Goal: Task Accomplishment & Management: Manage account settings

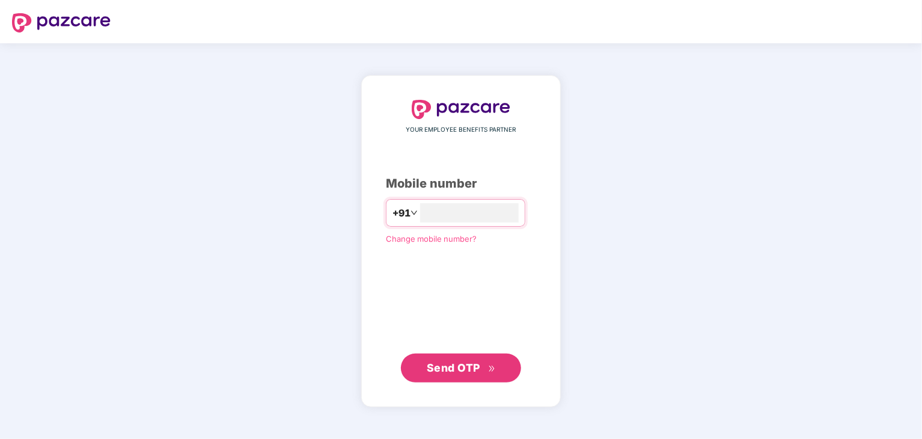
type input "**********"
click at [483, 364] on span "Send OTP" at bounding box center [461, 367] width 69 height 17
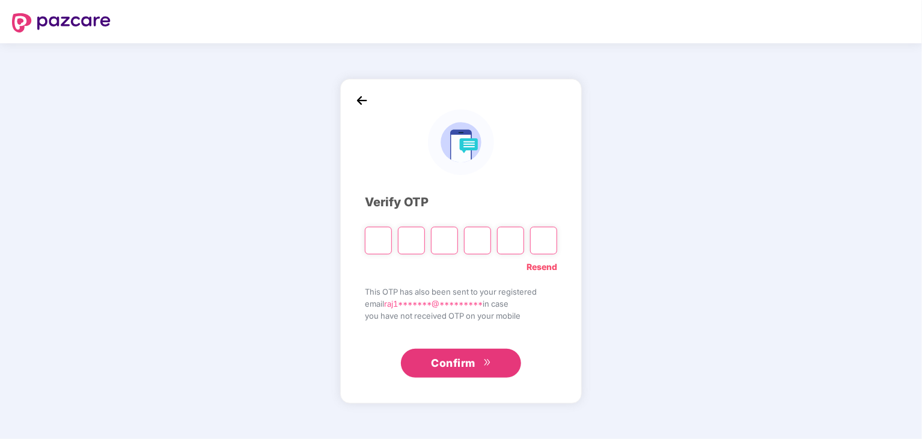
type input "*"
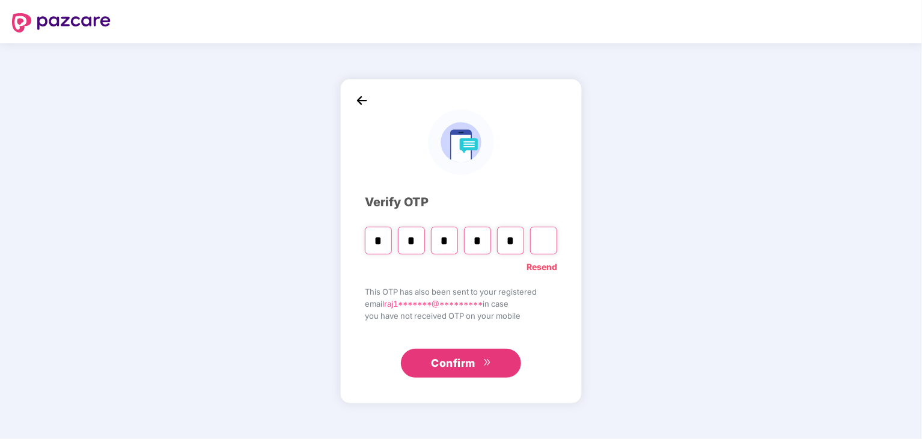
type input "*"
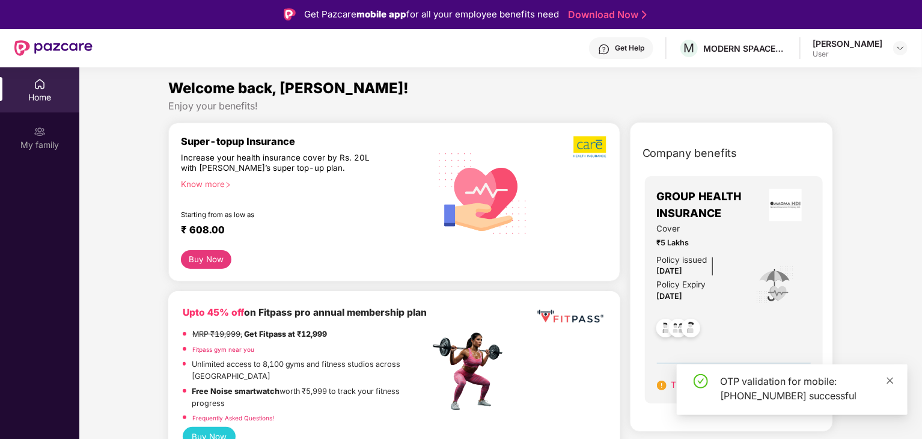
click at [888, 379] on icon "close" at bounding box center [890, 380] width 8 height 8
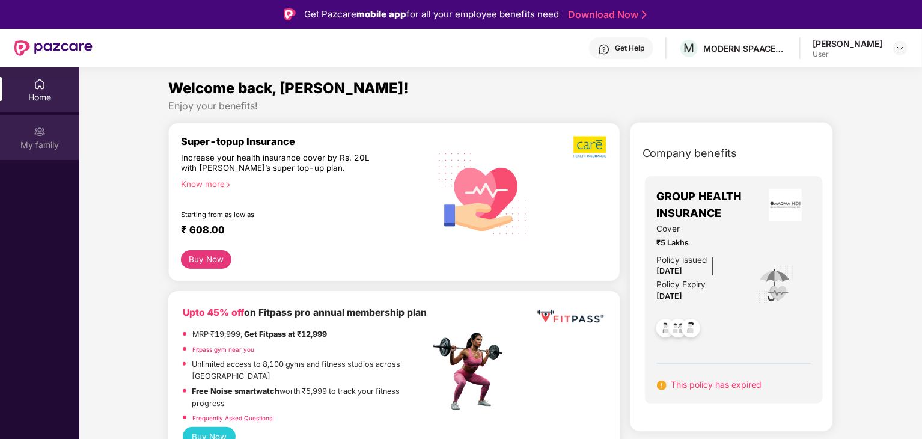
click at [40, 139] on div "My family" at bounding box center [39, 145] width 79 height 12
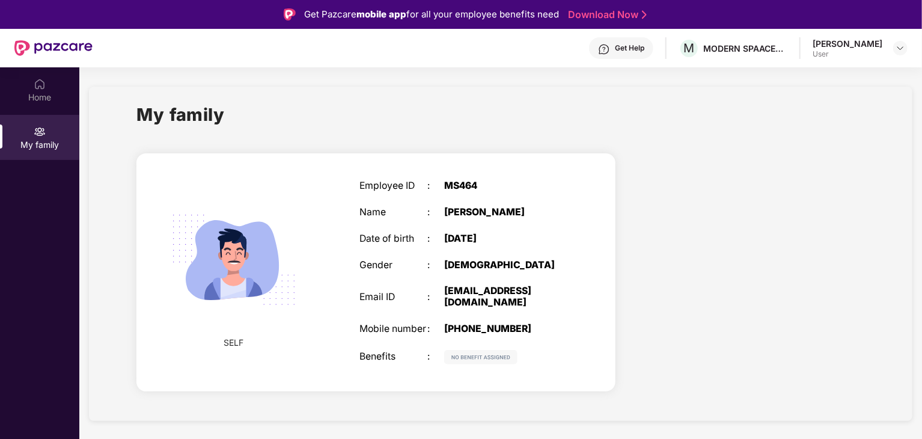
click at [892, 54] on div "[PERSON_NAME] User" at bounding box center [859, 48] width 95 height 21
click at [898, 47] on img at bounding box center [900, 48] width 10 height 10
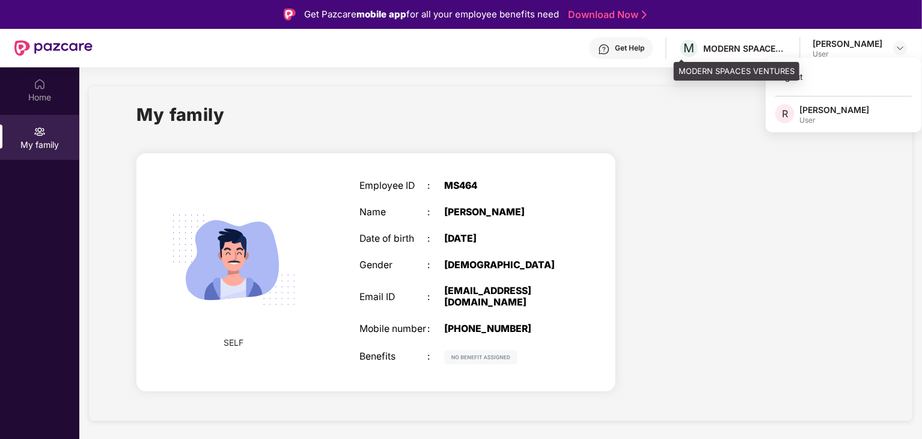
click at [735, 49] on div "MODERN SPAACES VENTURES" at bounding box center [745, 48] width 84 height 11
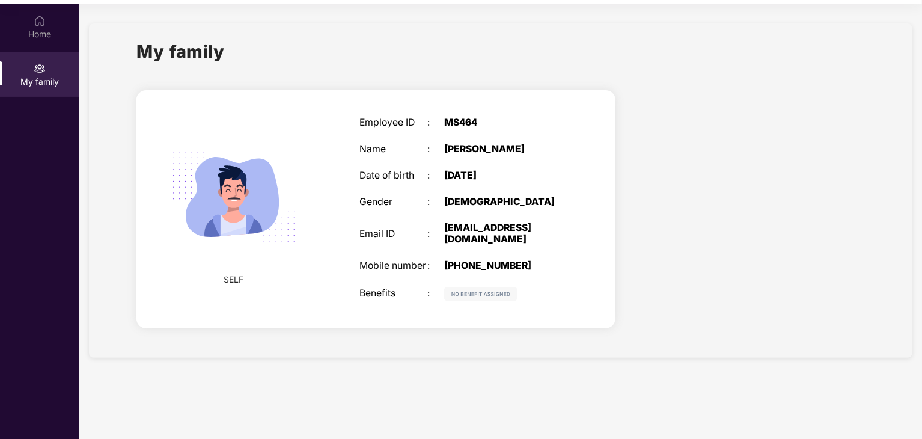
scroll to position [67, 0]
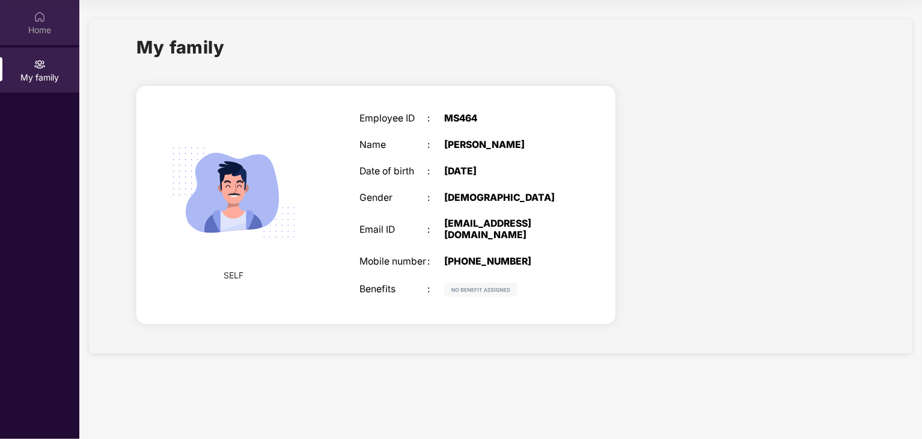
click at [46, 28] on div "Home" at bounding box center [39, 30] width 79 height 12
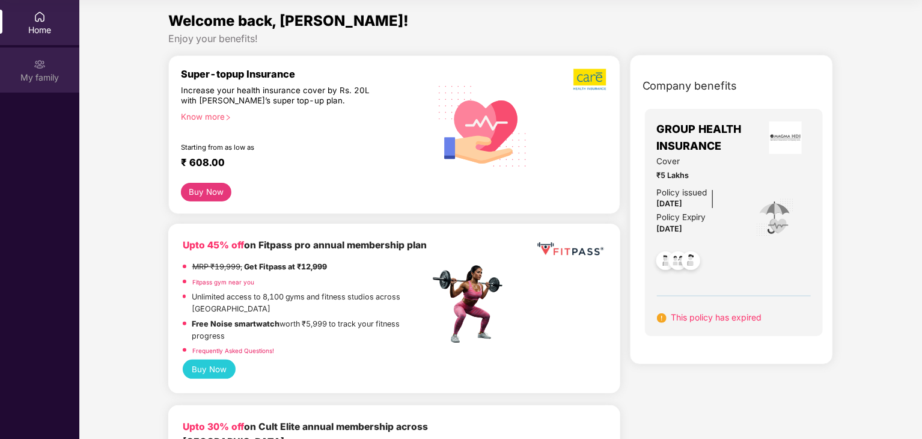
click at [35, 66] on img at bounding box center [40, 64] width 12 height 12
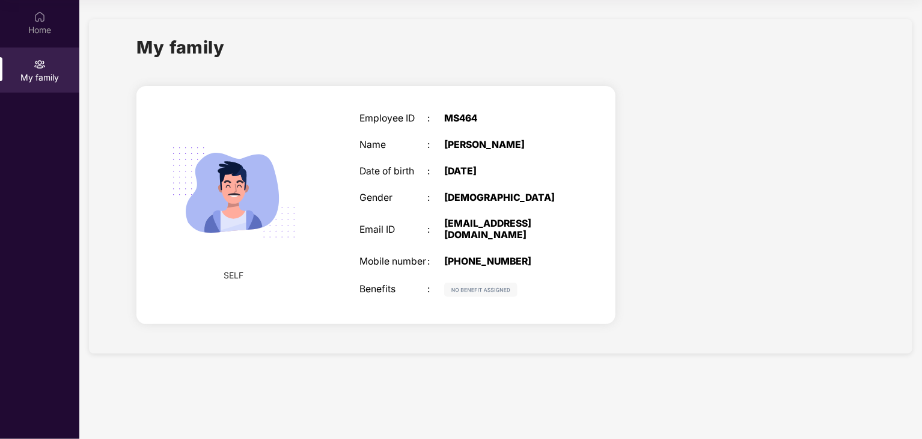
click at [449, 241] on div "Employee ID : MS464 Name : [PERSON_NAME] Date of birth : [DEMOGRAPHIC_DATA] Gen…" at bounding box center [461, 205] width 228 height 214
click at [257, 160] on img at bounding box center [233, 192] width 153 height 153
click at [196, 163] on img at bounding box center [233, 192] width 153 height 153
click at [194, 191] on img at bounding box center [233, 192] width 153 height 153
click at [34, 10] on div at bounding box center [40, 16] width 12 height 12
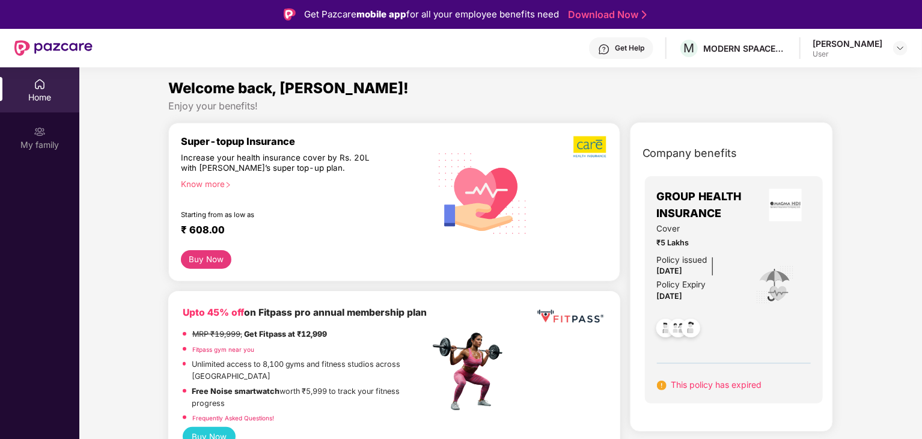
click at [815, 47] on div "[PERSON_NAME]" at bounding box center [847, 43] width 70 height 11
click at [850, 47] on div "[PERSON_NAME]" at bounding box center [847, 43] width 70 height 11
click at [907, 47] on header "Get Help M MODERN SPAACES VENTURES [PERSON_NAME] User" at bounding box center [461, 48] width 922 height 38
click at [897, 47] on img at bounding box center [900, 48] width 10 height 10
click at [812, 121] on div "User" at bounding box center [834, 120] width 70 height 10
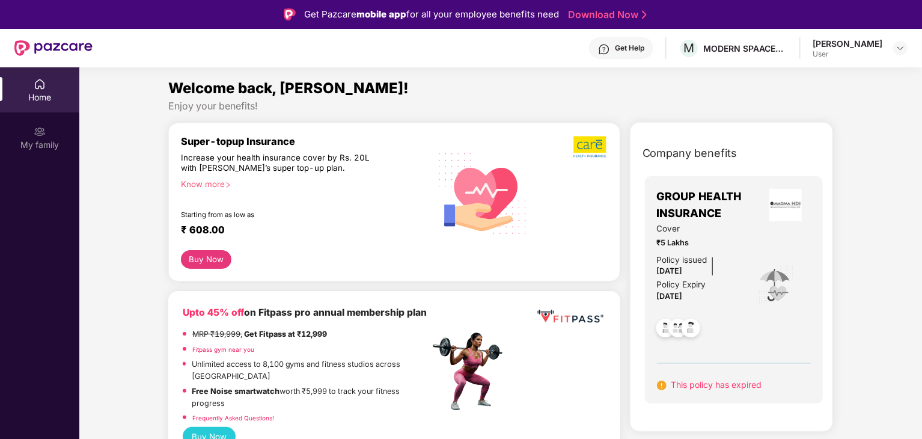
click at [729, 44] on div "MODERN SPAACES VENTURES" at bounding box center [745, 48] width 84 height 11
click at [724, 49] on div "MODERN SPAACES VENTURES" at bounding box center [745, 48] width 84 height 11
click at [587, 152] on img at bounding box center [590, 146] width 34 height 23
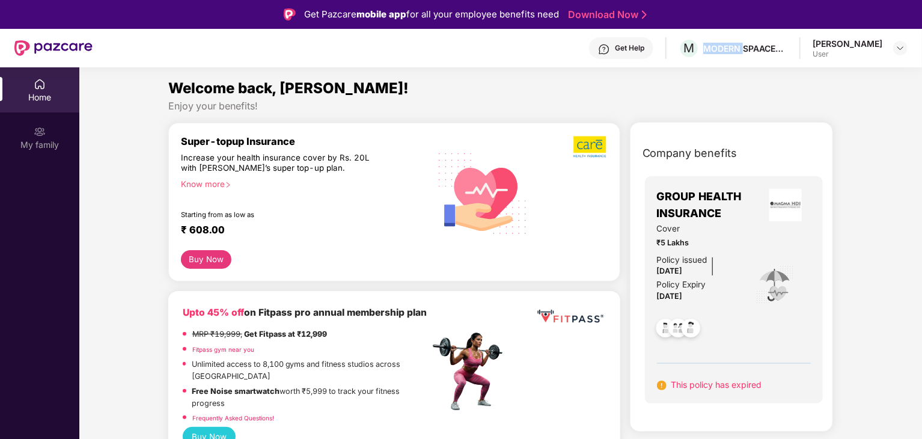
scroll to position [421, 0]
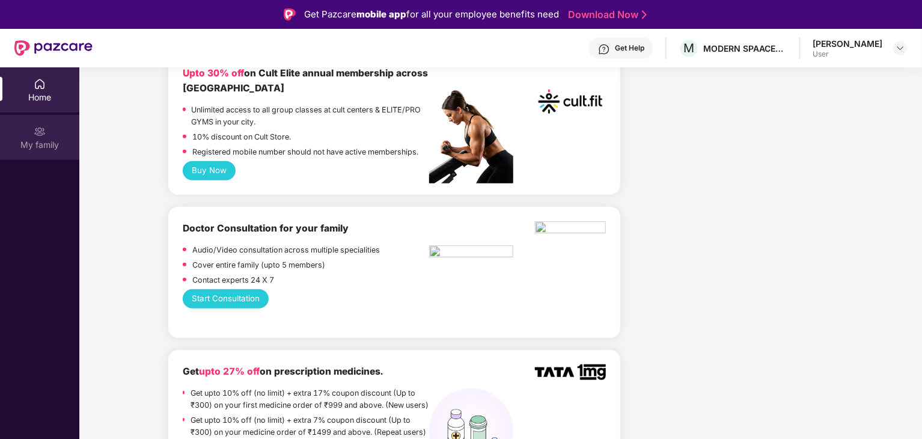
click at [48, 137] on div "My family" at bounding box center [39, 137] width 79 height 45
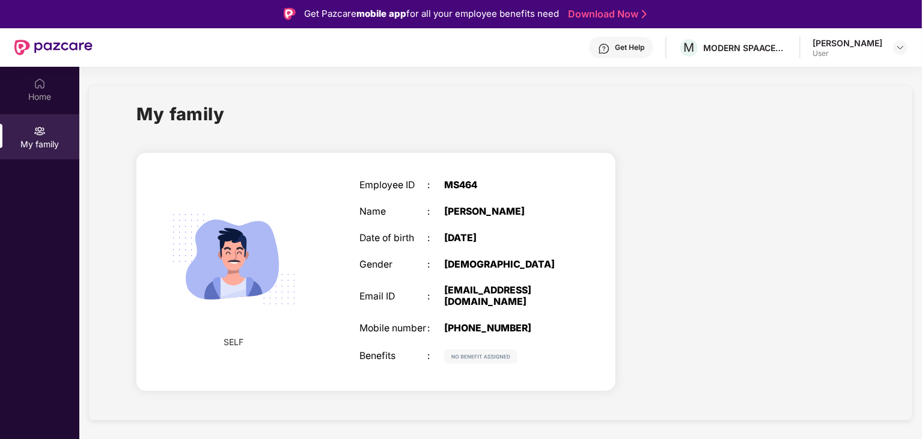
scroll to position [0, 0]
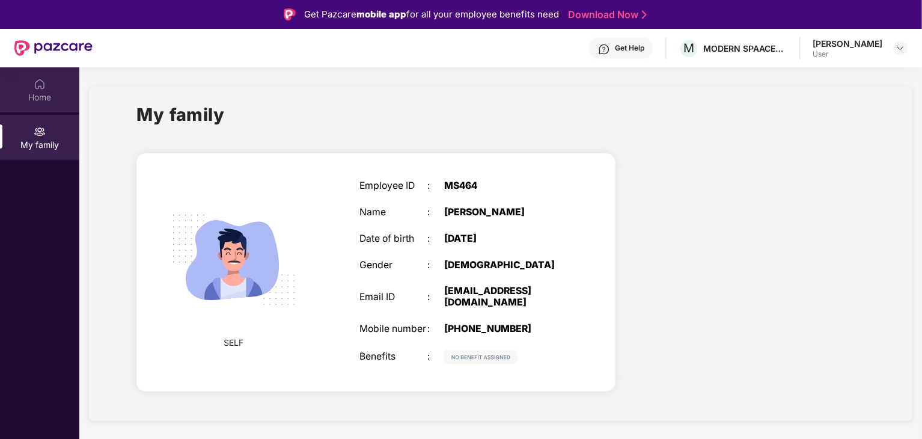
click at [53, 90] on div "Home" at bounding box center [39, 89] width 79 height 45
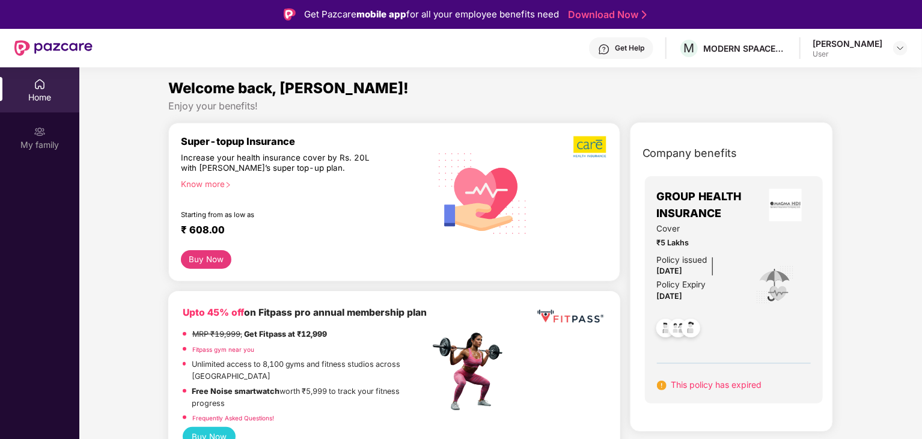
click at [621, 44] on div "Get Help" at bounding box center [629, 48] width 29 height 10
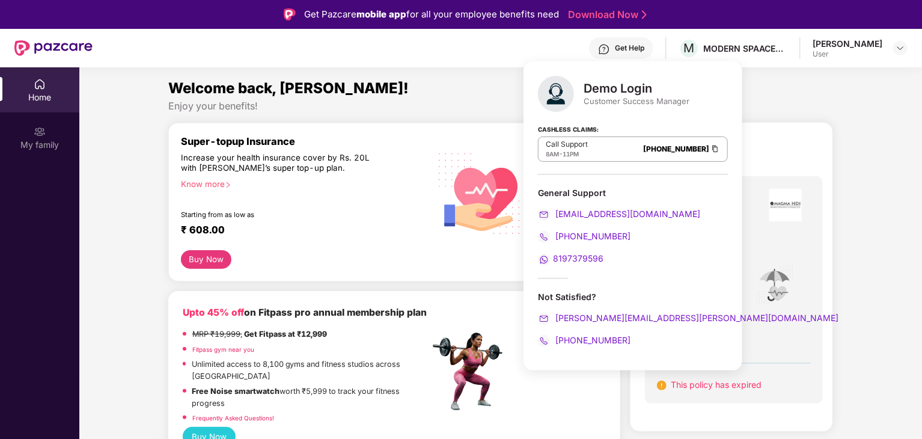
click at [811, 112] on div "Enjoy your benefits!" at bounding box center [500, 106] width 665 height 13
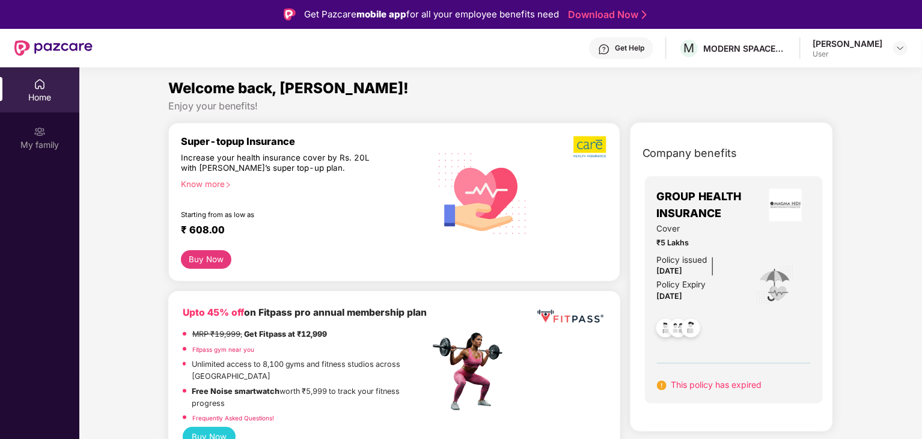
click at [219, 186] on div "Know more" at bounding box center [302, 183] width 242 height 8
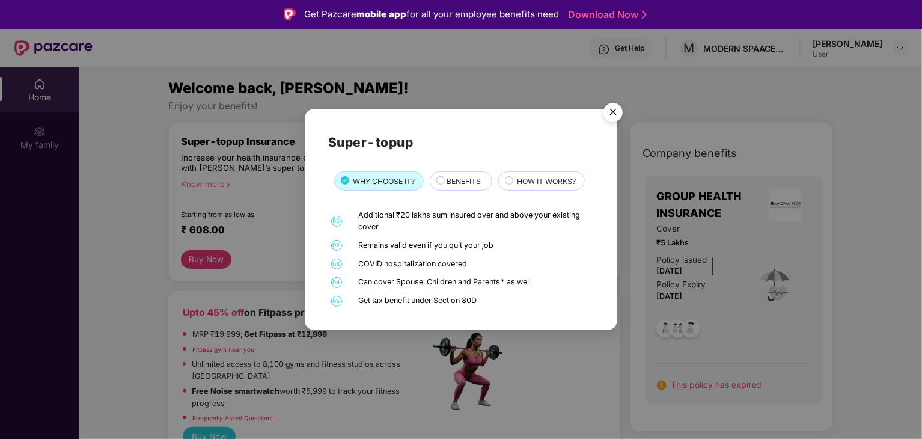
click at [474, 183] on span "BENEFITS" at bounding box center [463, 180] width 34 height 11
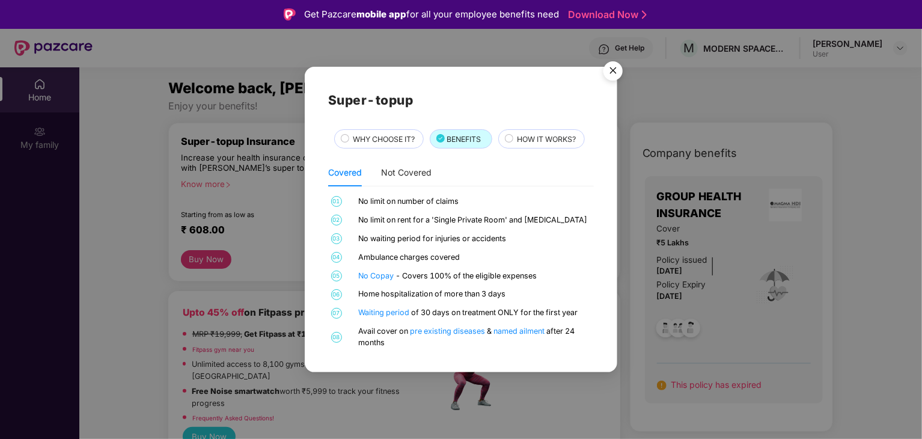
click at [541, 141] on span "HOW IT WORKS?" at bounding box center [546, 138] width 59 height 11
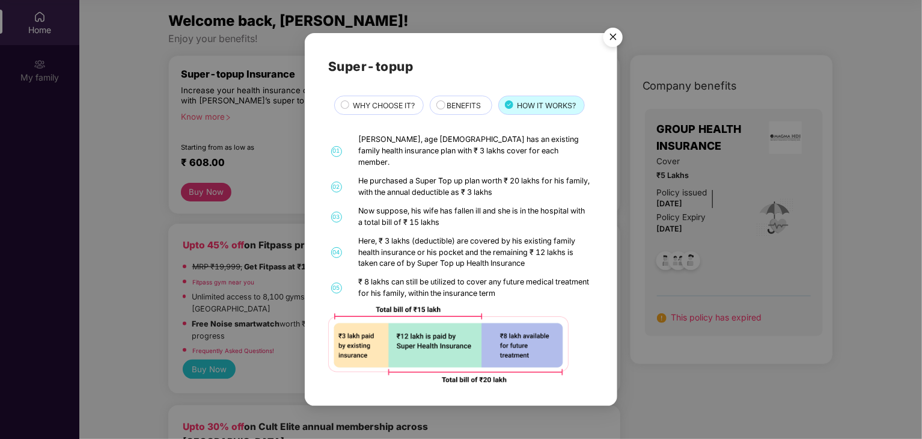
scroll to position [7, 0]
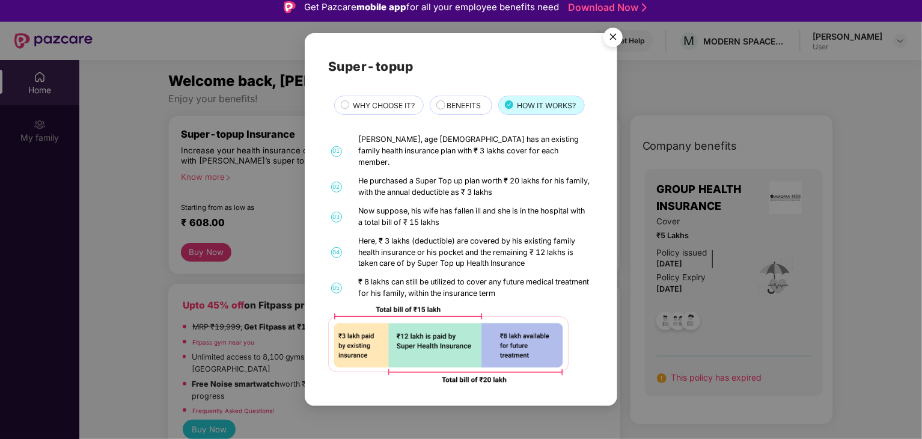
click at [609, 44] on img "Close" at bounding box center [613, 39] width 34 height 34
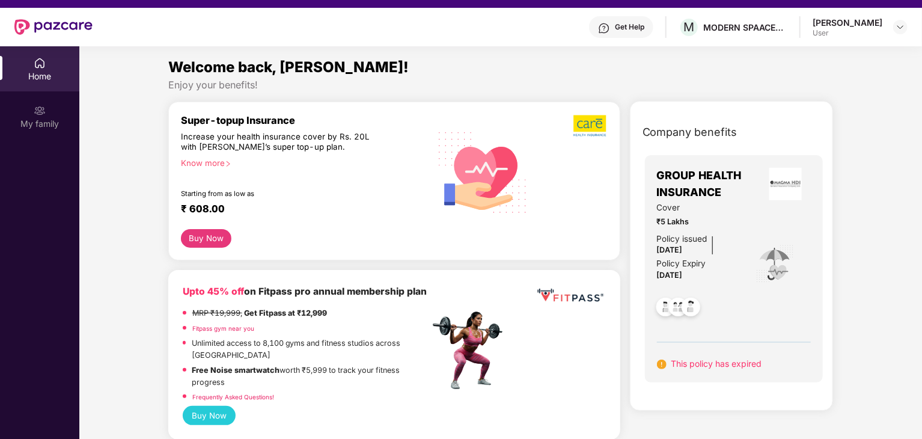
scroll to position [0, 0]
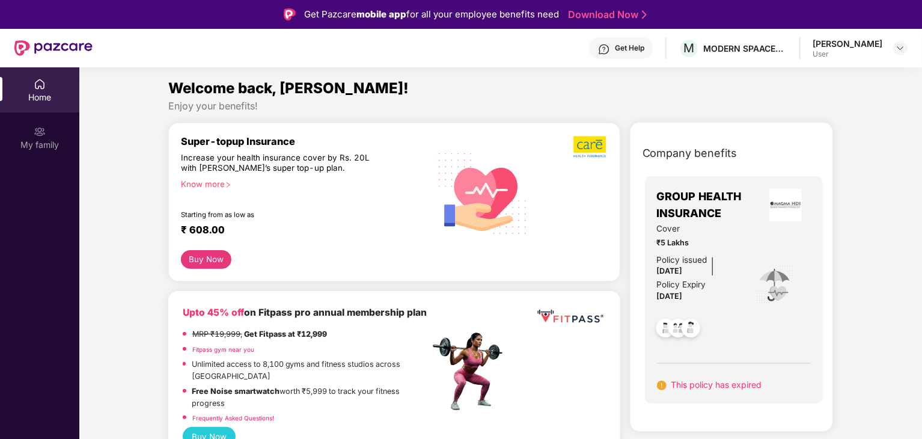
click at [686, 389] on span "This policy has expired" at bounding box center [716, 384] width 91 height 10
click at [663, 385] on img at bounding box center [662, 385] width 10 height 10
click at [680, 327] on img at bounding box center [690, 329] width 29 height 29
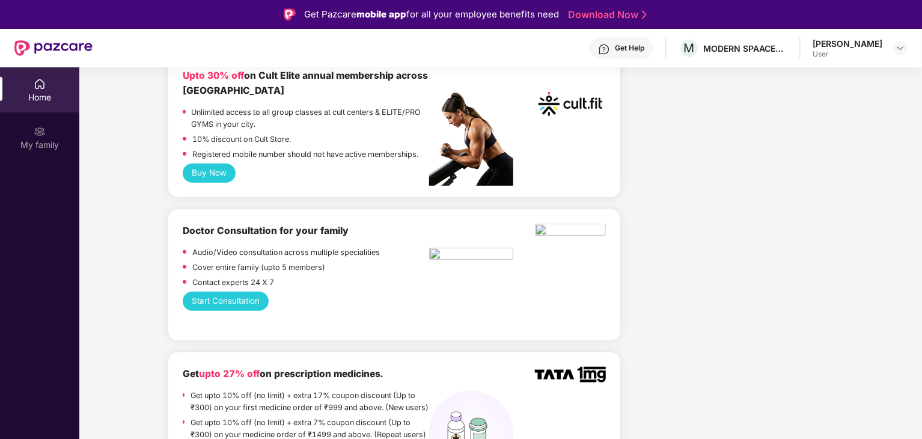
scroll to position [421, 0]
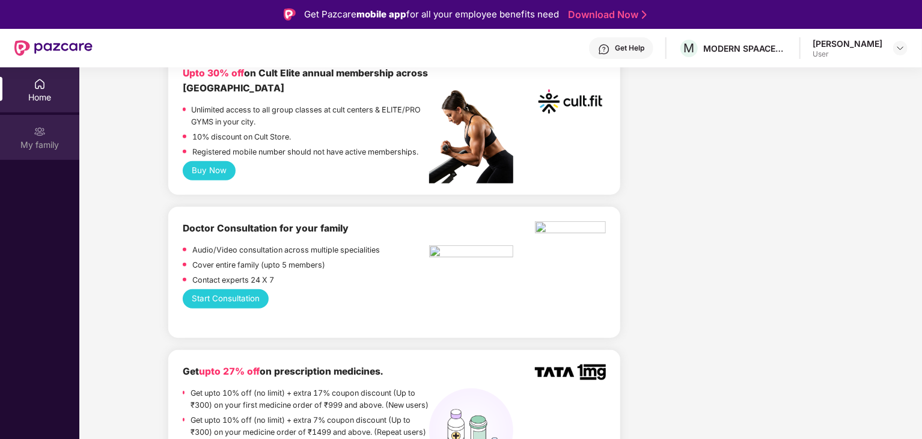
click at [22, 148] on div "My family" at bounding box center [39, 145] width 79 height 12
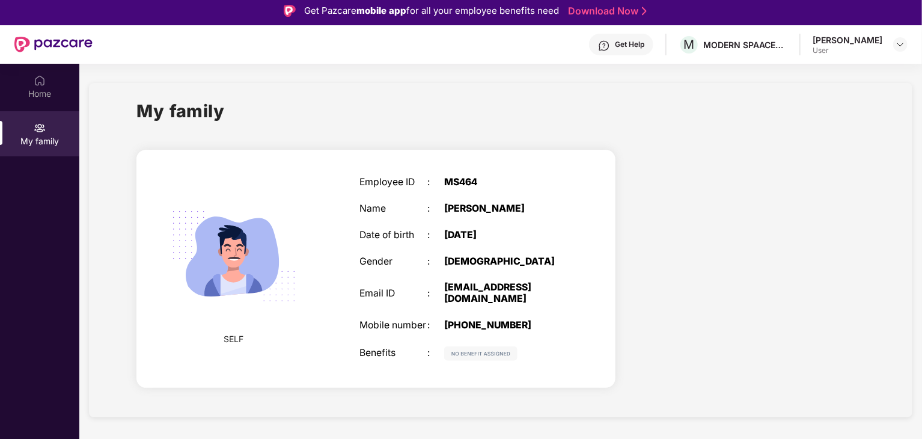
scroll to position [0, 0]
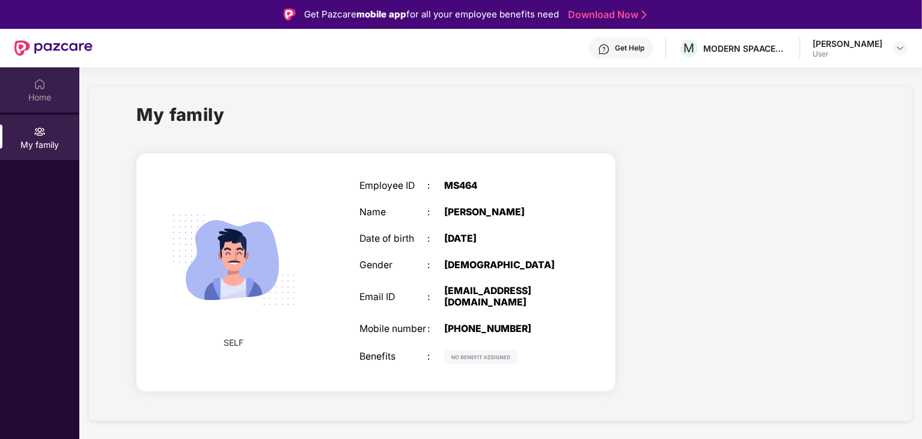
click at [52, 90] on div "Home" at bounding box center [39, 89] width 79 height 45
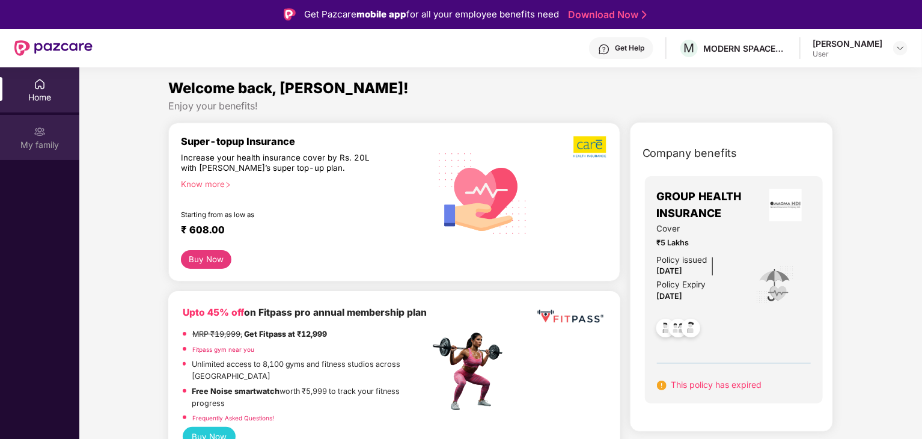
click at [60, 139] on div "My family" at bounding box center [39, 145] width 79 height 12
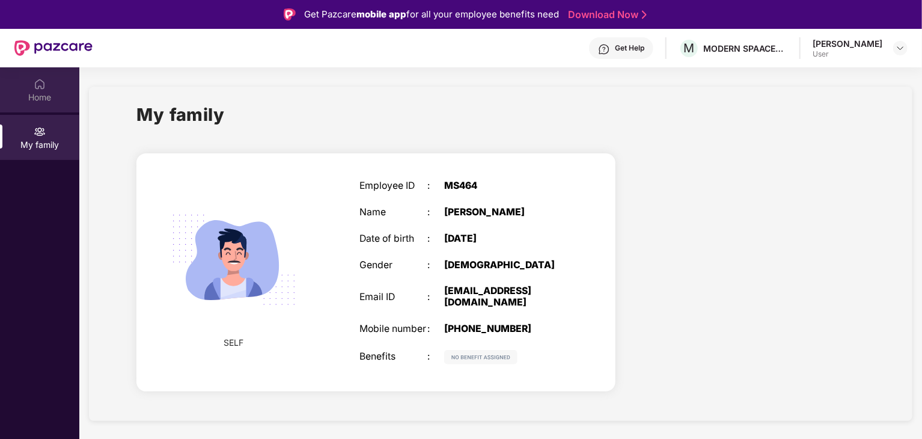
click at [39, 92] on div "Home" at bounding box center [39, 97] width 79 height 12
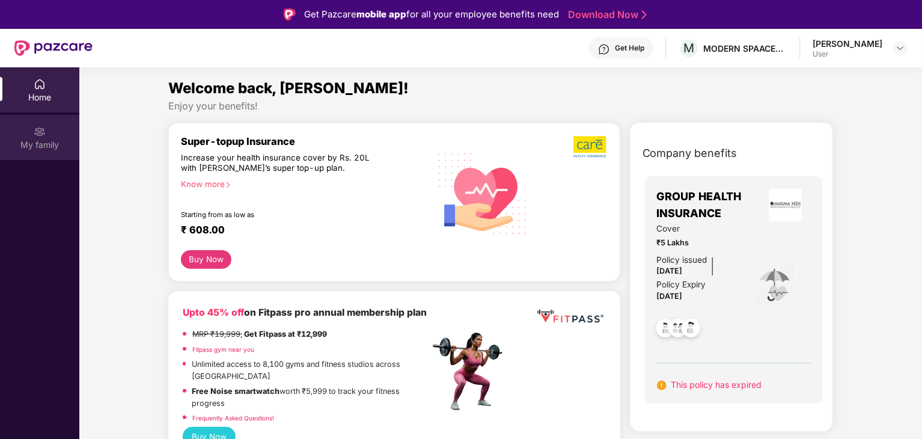
click at [55, 139] on div "My family" at bounding box center [39, 145] width 79 height 12
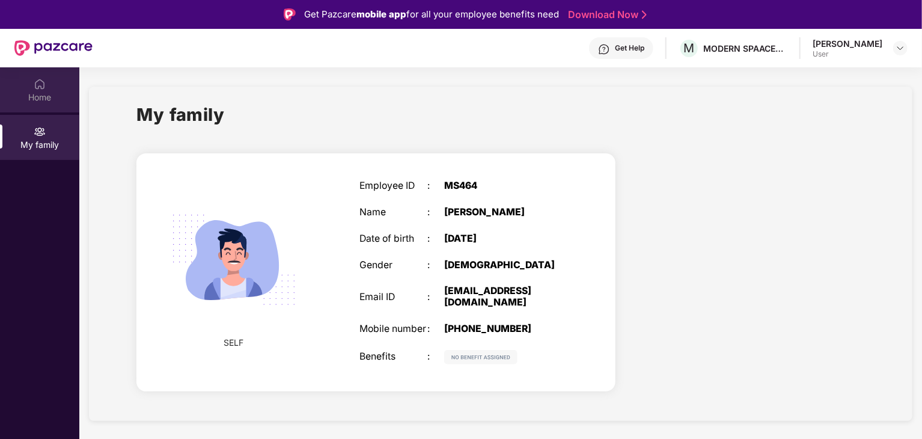
click at [50, 90] on div "Home" at bounding box center [39, 89] width 79 height 45
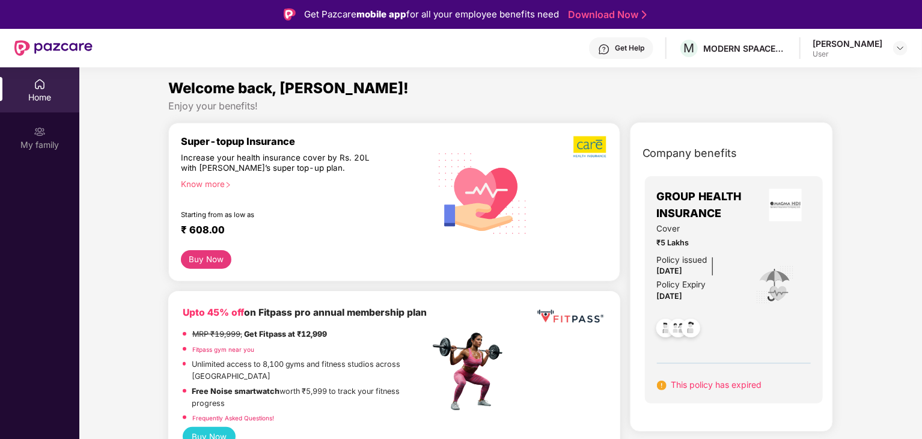
click at [50, 49] on img at bounding box center [53, 48] width 78 height 16
click at [34, 52] on img at bounding box center [53, 48] width 78 height 16
click at [618, 13] on link "Download Now" at bounding box center [605, 14] width 75 height 13
